Goal: Transaction & Acquisition: Book appointment/travel/reservation

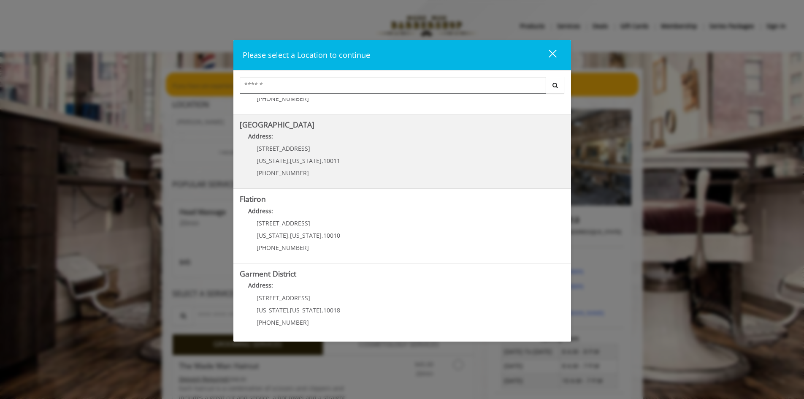
scroll to position [133, 0]
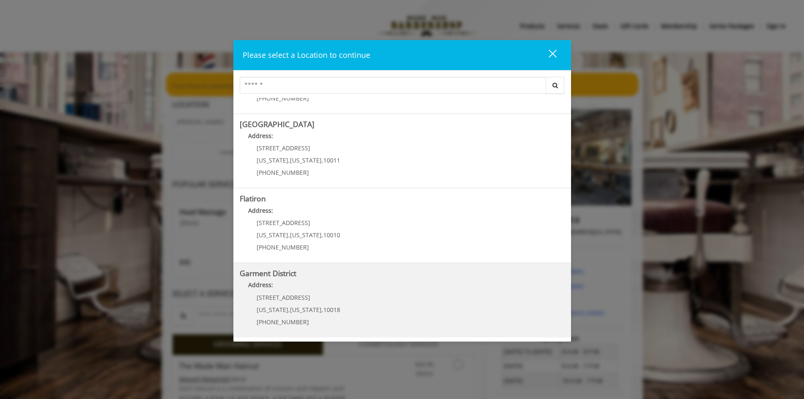
click at [279, 304] on div "[STREET_ADDRESS][US_STATE][US_STATE] (212) 997-4247" at bounding box center [292, 312] width 105 height 37
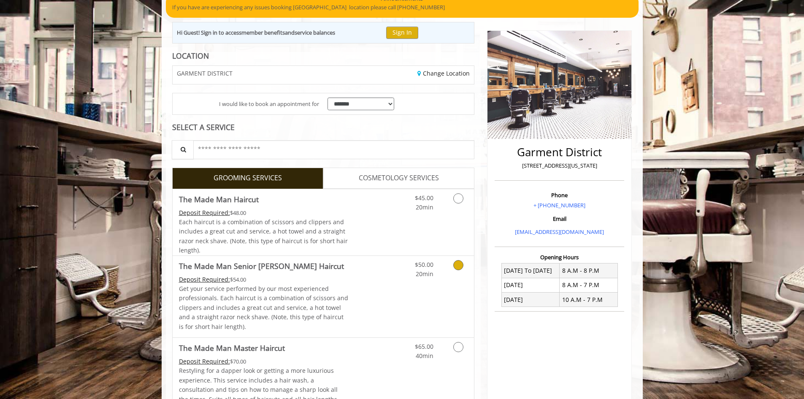
scroll to position [84, 0]
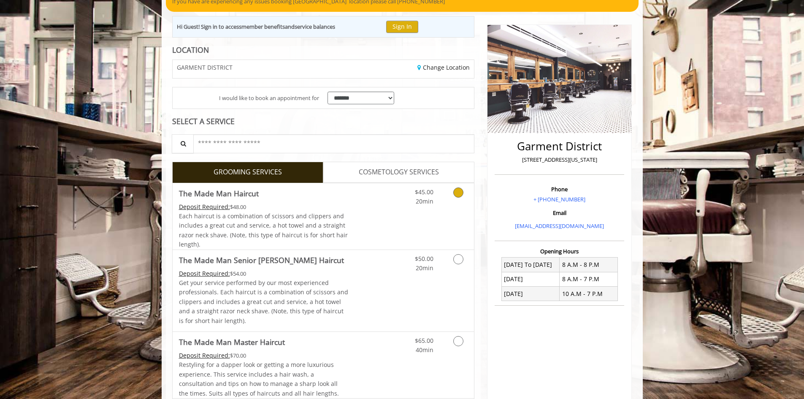
click at [458, 190] on icon "Grooming services" at bounding box center [458, 192] width 10 height 10
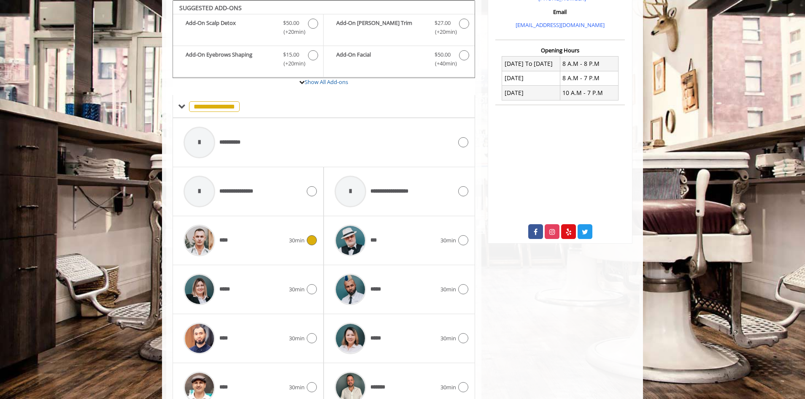
scroll to position [370, 0]
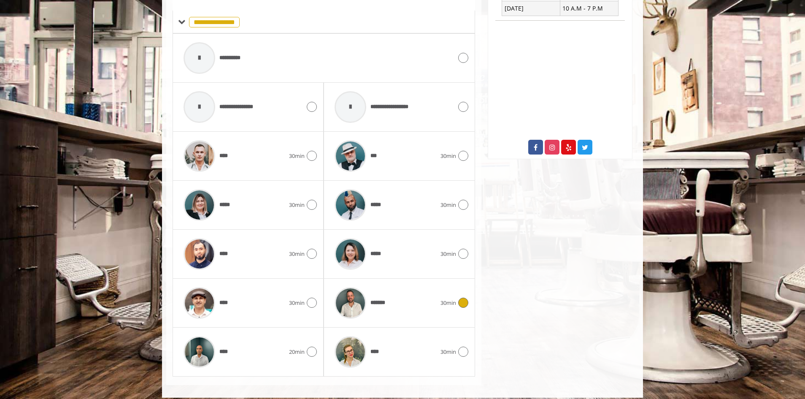
click at [464, 299] on icon at bounding box center [463, 303] width 10 height 10
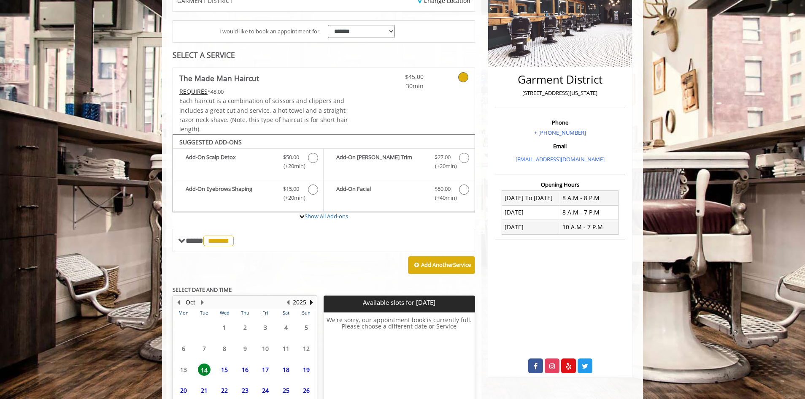
scroll to position [221, 0]
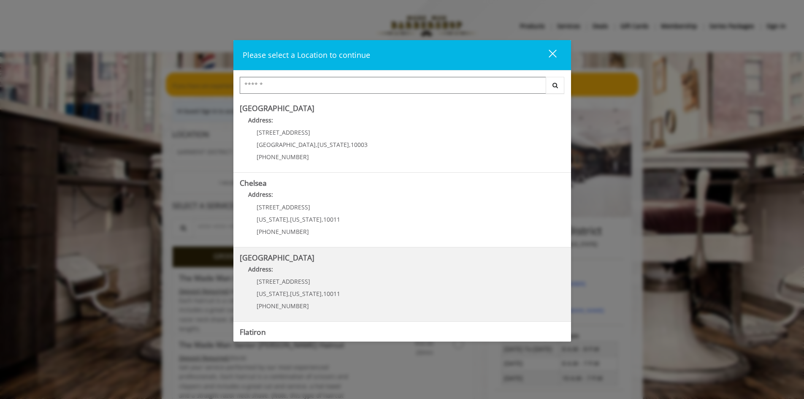
scroll to position [133, 0]
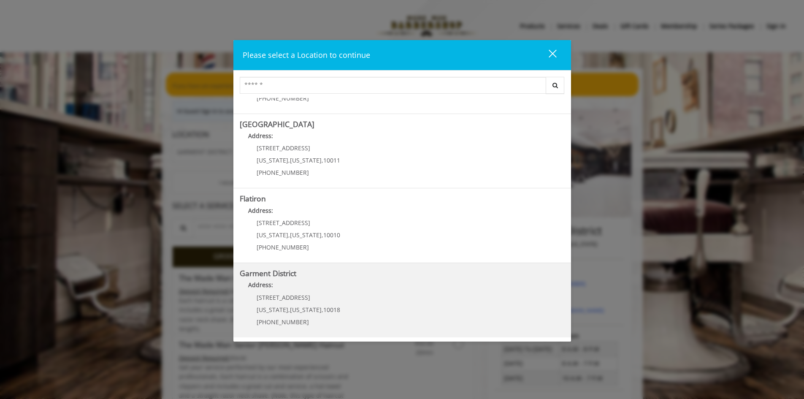
click at [262, 293] on District "Address:" at bounding box center [402, 287] width 325 height 14
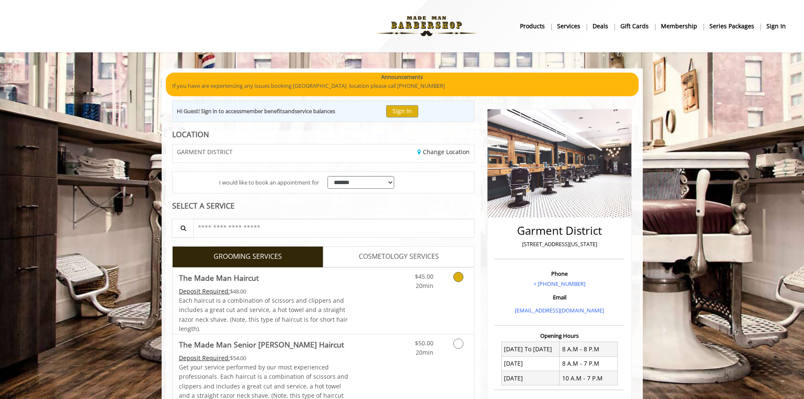
click at [458, 272] on icon "Grooming services" at bounding box center [458, 277] width 10 height 10
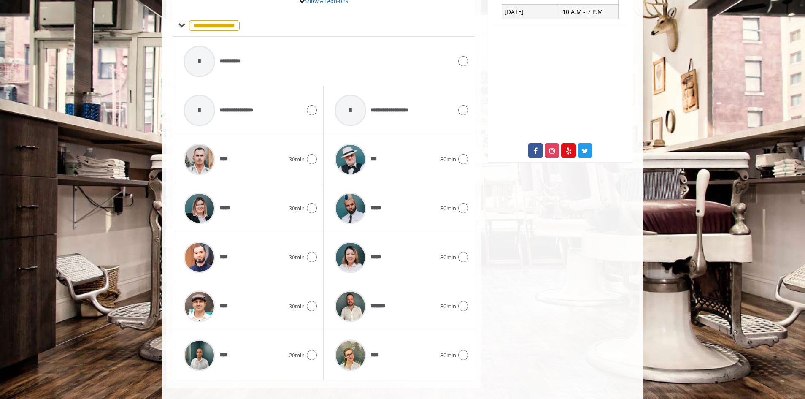
scroll to position [370, 0]
